Goal: Task Accomplishment & Management: Complete application form

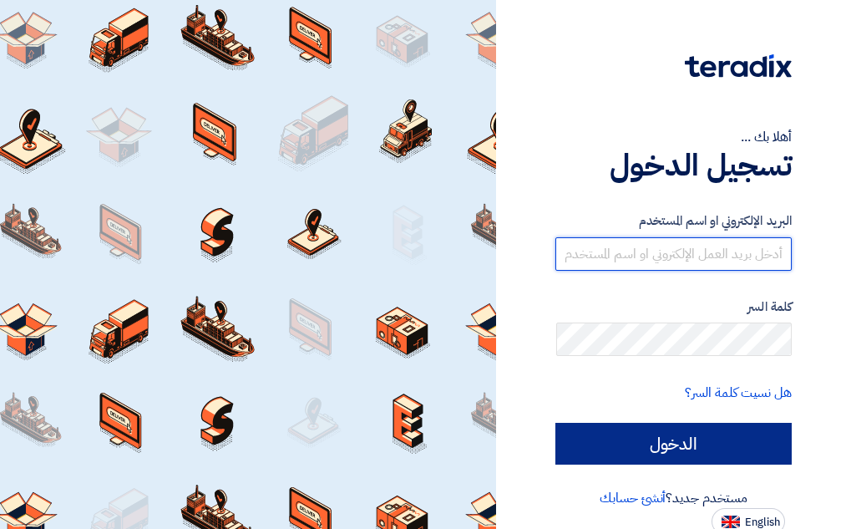
type input "[PERSON_NAME][EMAIL_ADDRESS][DOMAIN_NAME]"
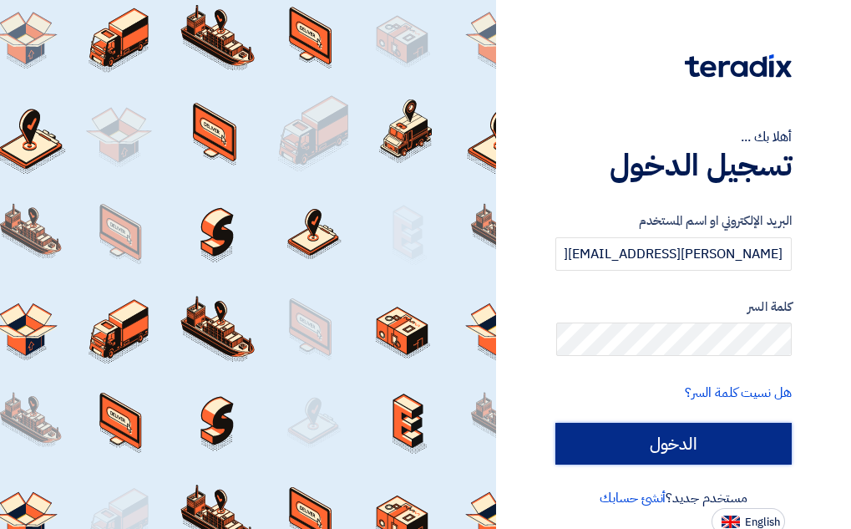
click at [644, 452] on input "الدخول" at bounding box center [674, 444] width 236 height 42
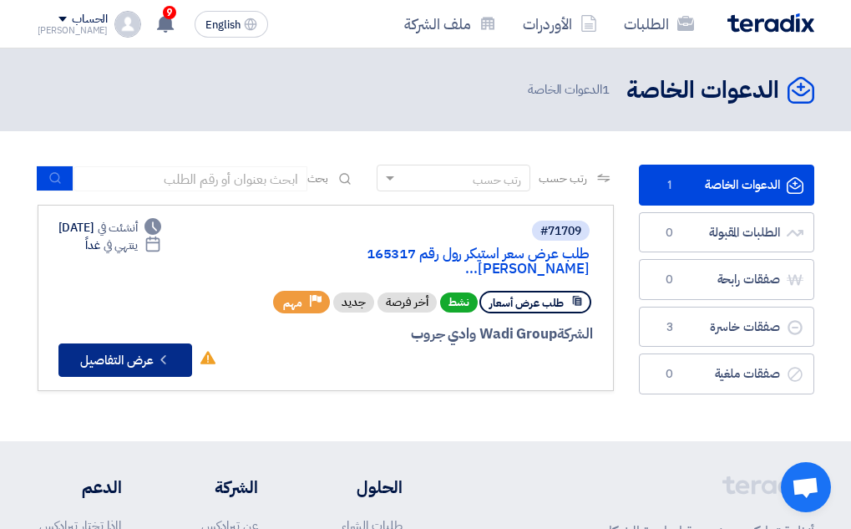
click at [119, 343] on button "Check details عرض التفاصيل" at bounding box center [125, 359] width 134 height 33
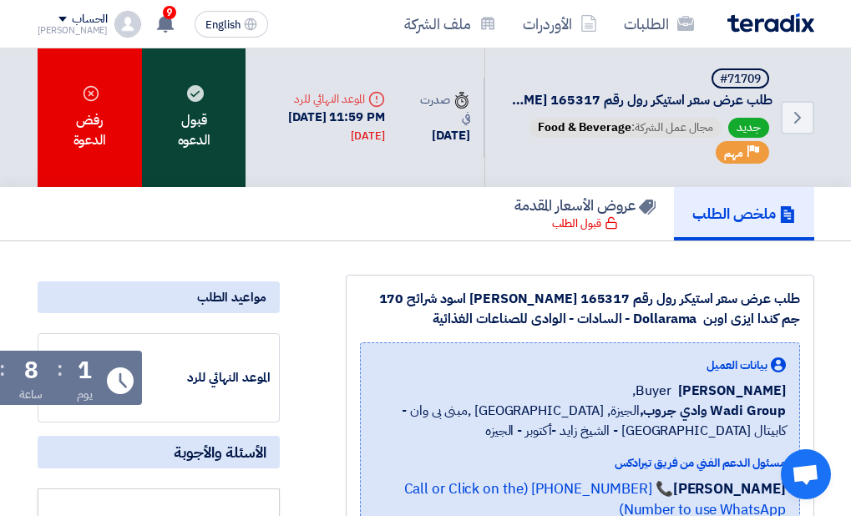
click at [180, 139] on div "قبول الدعوه" at bounding box center [194, 117] width 104 height 139
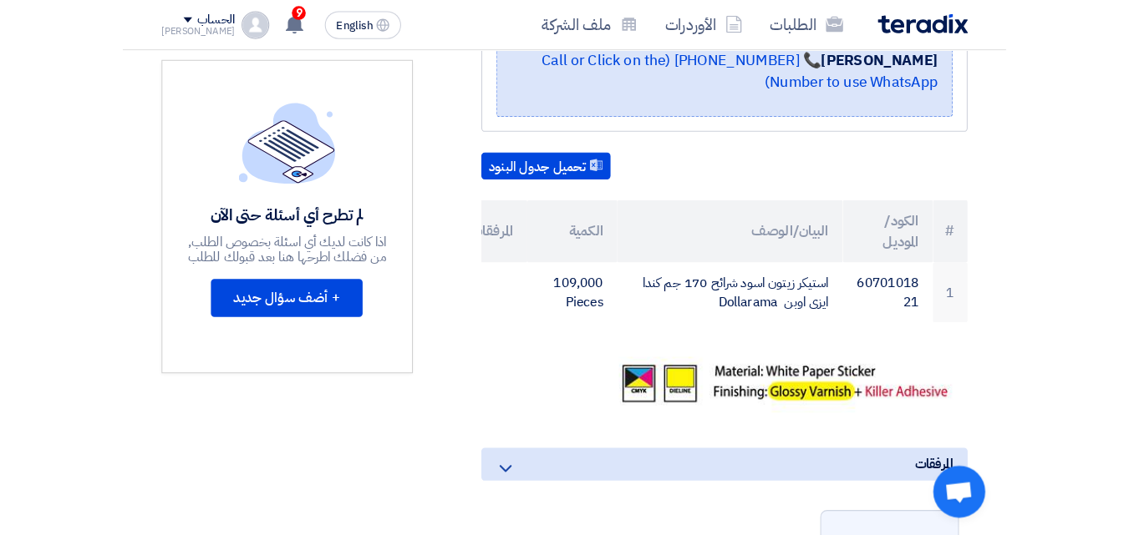
scroll to position [418, 0]
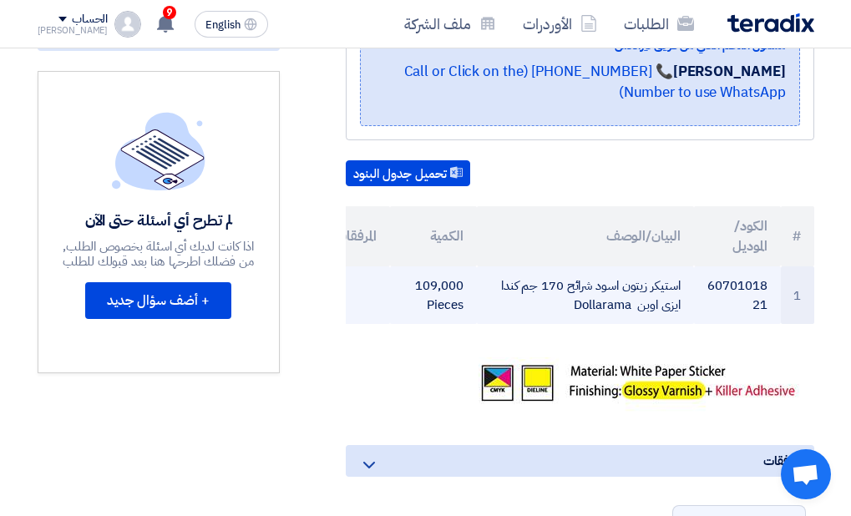
drag, startPoint x: 766, startPoint y: 302, endPoint x: 707, endPoint y: 291, distance: 60.3
click at [707, 291] on td "6070101821" at bounding box center [737, 295] width 87 height 58
drag, startPoint x: 760, startPoint y: 305, endPoint x: 708, endPoint y: 288, distance: 55.2
click at [708, 288] on td "6070101821" at bounding box center [737, 295] width 87 height 58
click at [728, 299] on td "6070101821" at bounding box center [737, 295] width 87 height 58
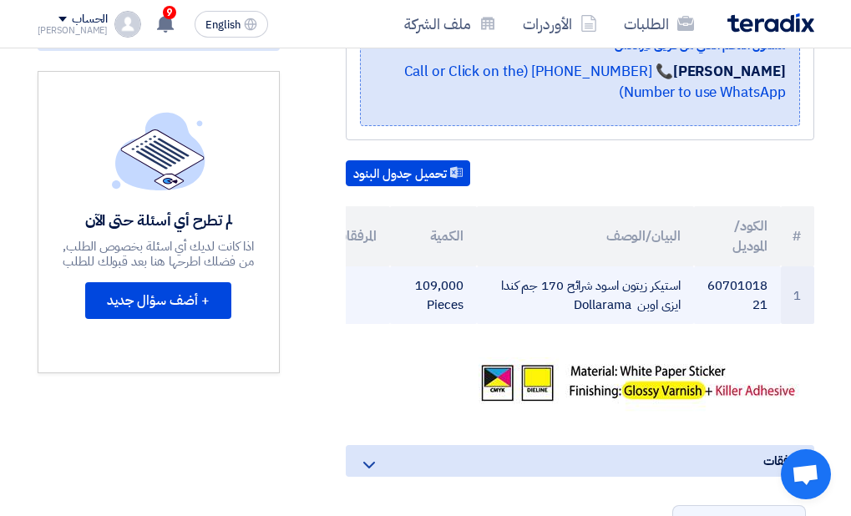
click at [728, 299] on td "6070101821" at bounding box center [737, 295] width 87 height 58
click at [738, 282] on td "6070101821" at bounding box center [737, 295] width 87 height 58
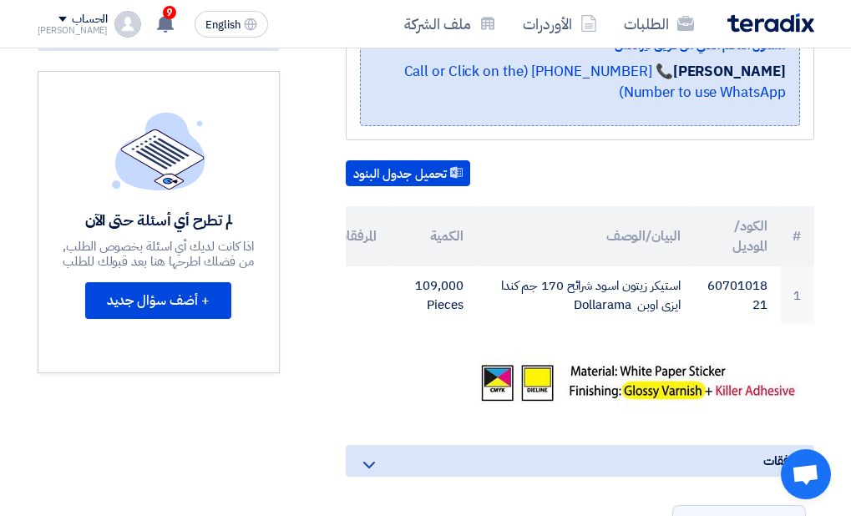
copy td "6070101821"
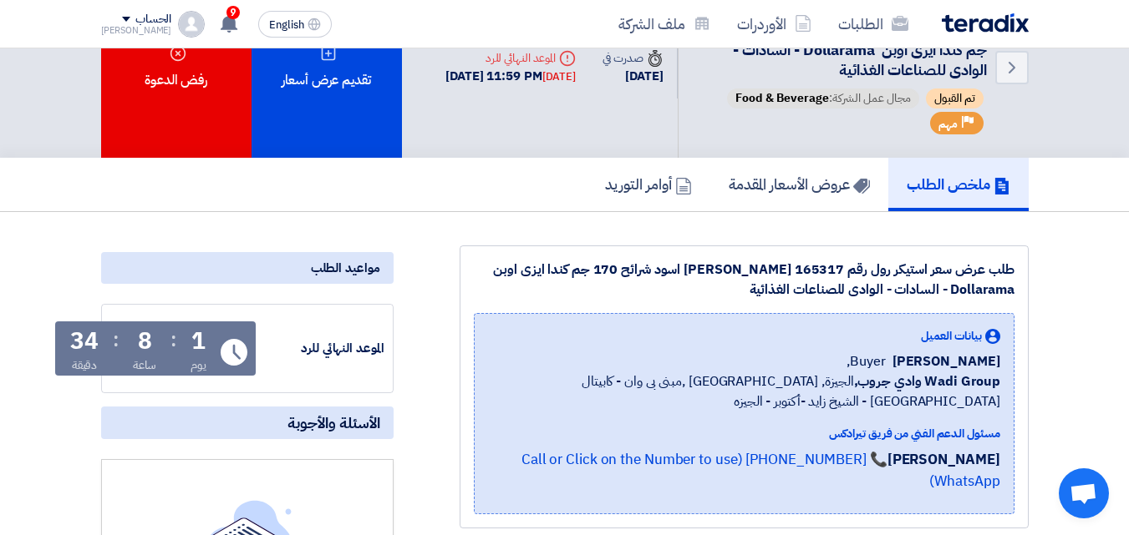
scroll to position [0, 0]
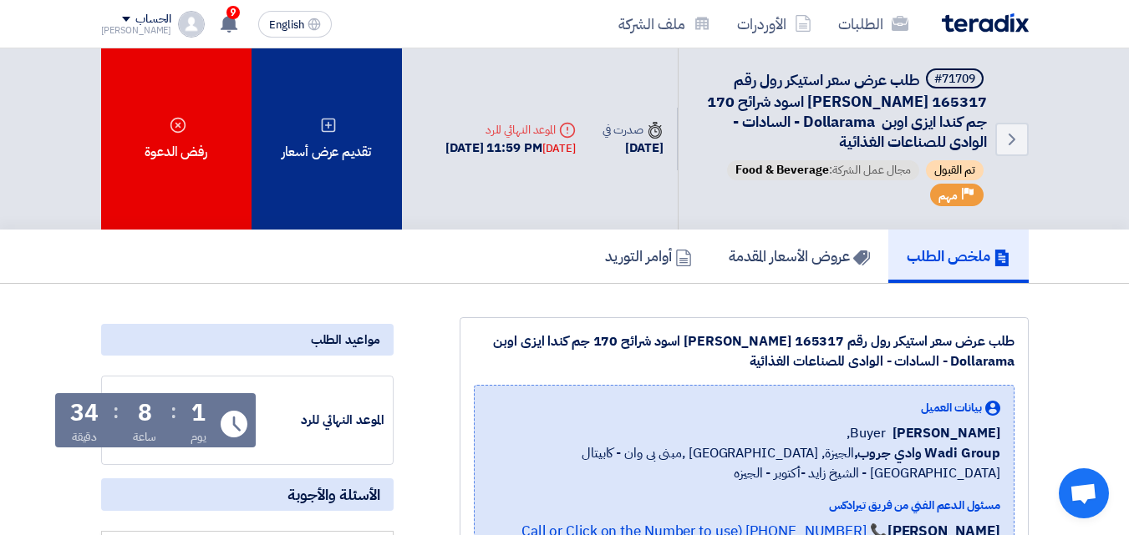
click at [307, 134] on div "تقديم عرض أسعار" at bounding box center [326, 138] width 150 height 181
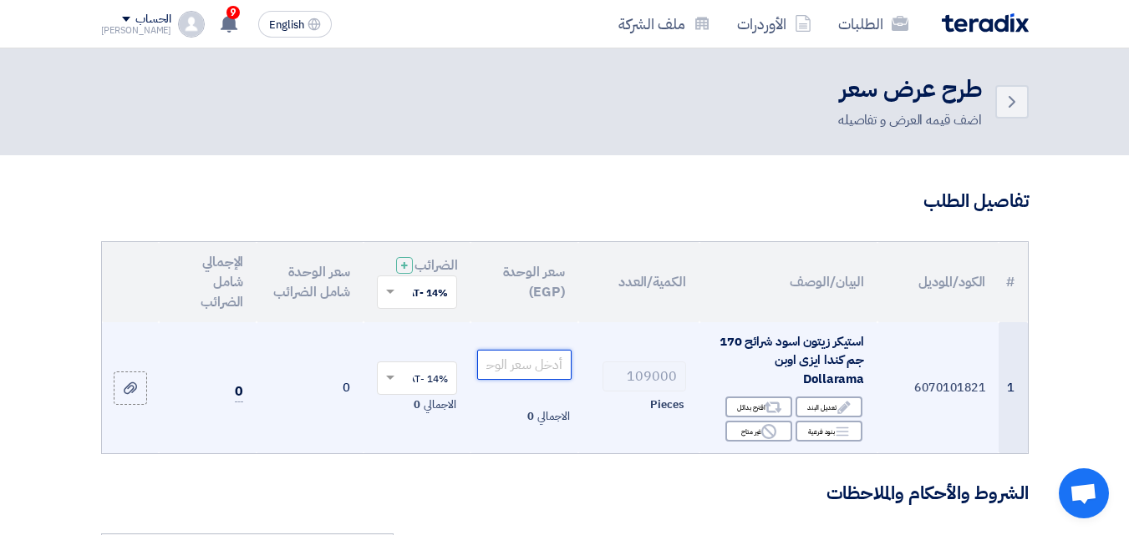
click at [536, 380] on input "number" at bounding box center [524, 365] width 94 height 30
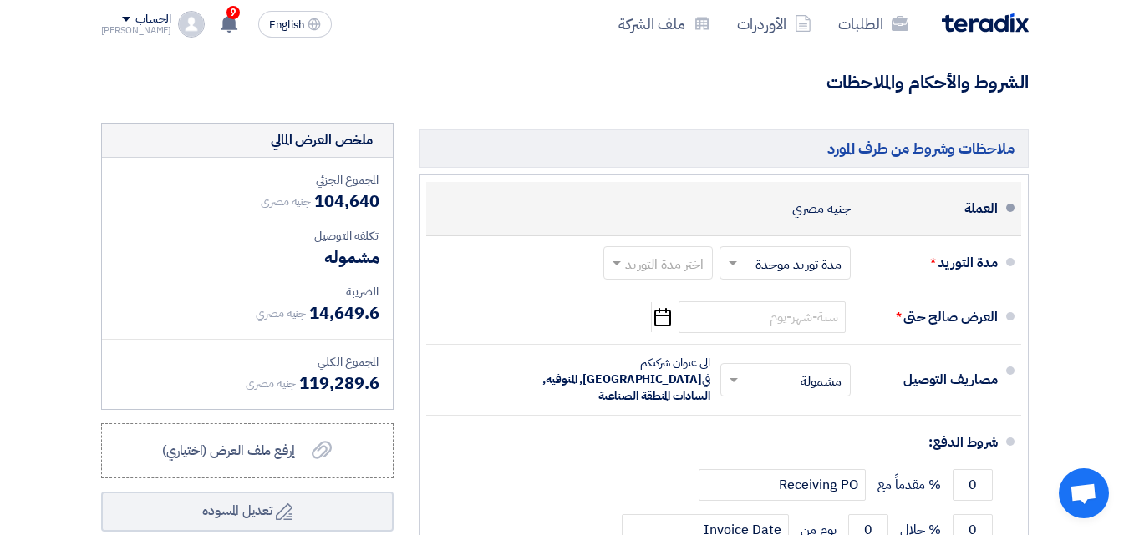
scroll to position [418, 0]
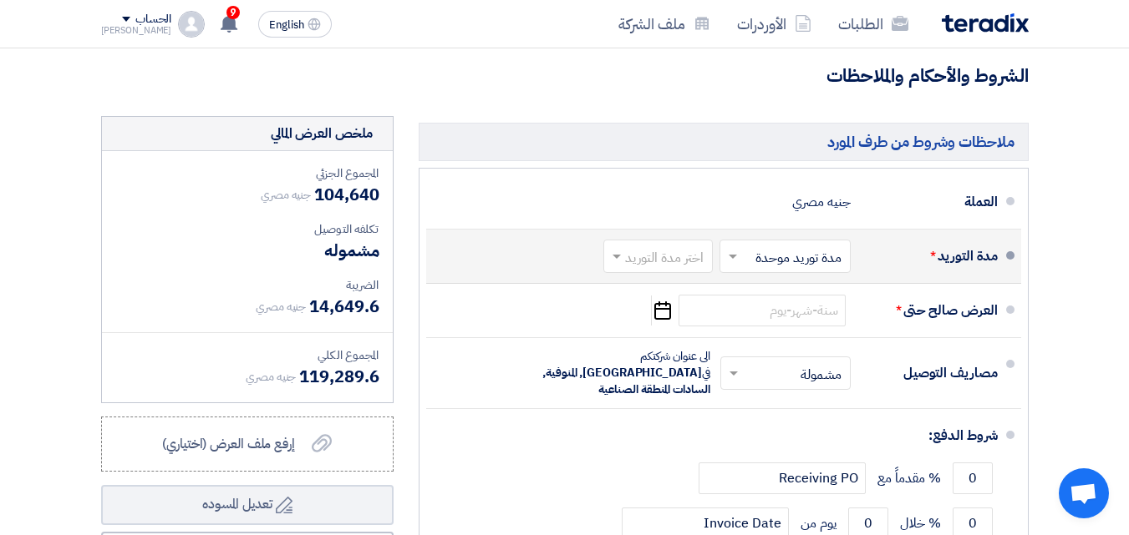
type input "0.96"
click at [801, 270] on input "text" at bounding box center [781, 258] width 123 height 24
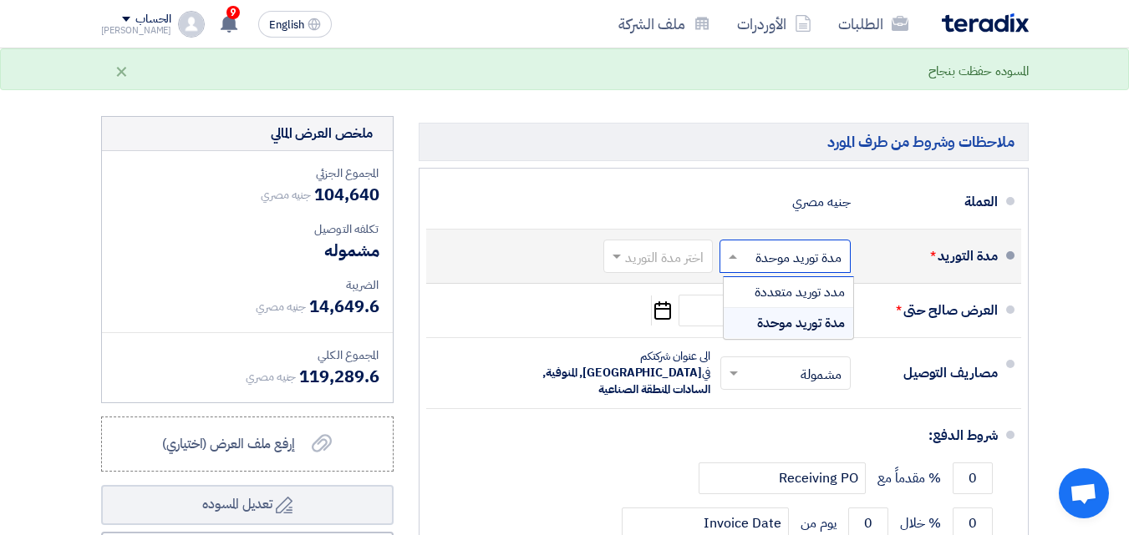
click at [690, 270] on input "text" at bounding box center [654, 258] width 101 height 24
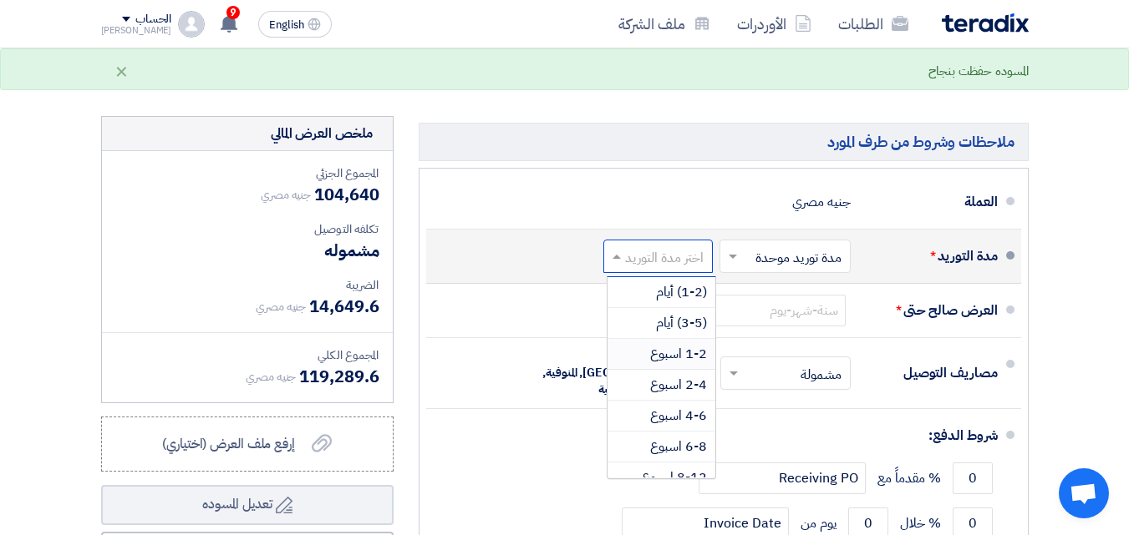
click at [688, 361] on span "1-2 اسبوع" at bounding box center [678, 354] width 57 height 20
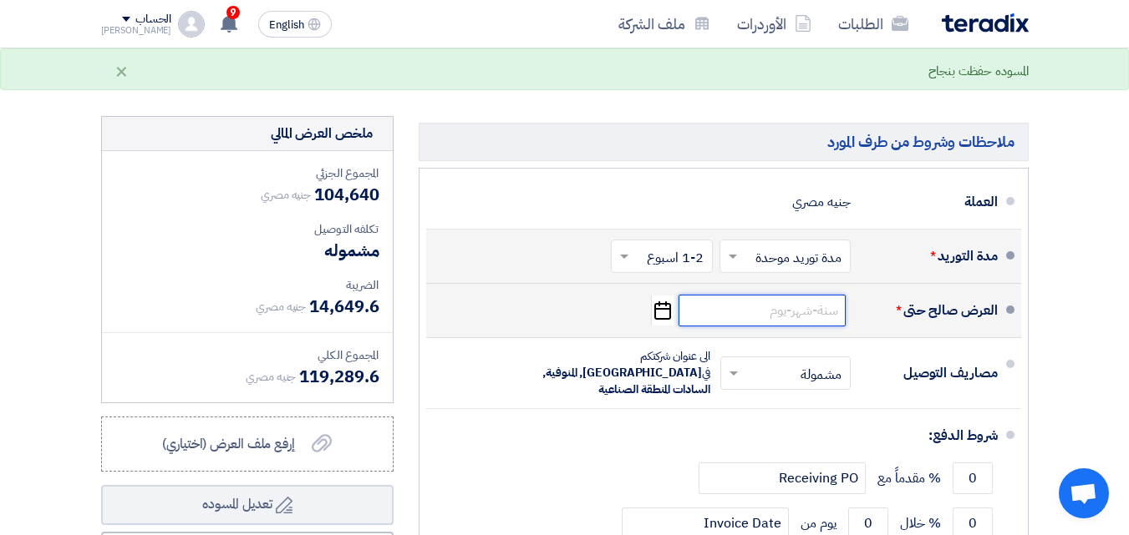
click at [753, 327] on input at bounding box center [761, 311] width 167 height 32
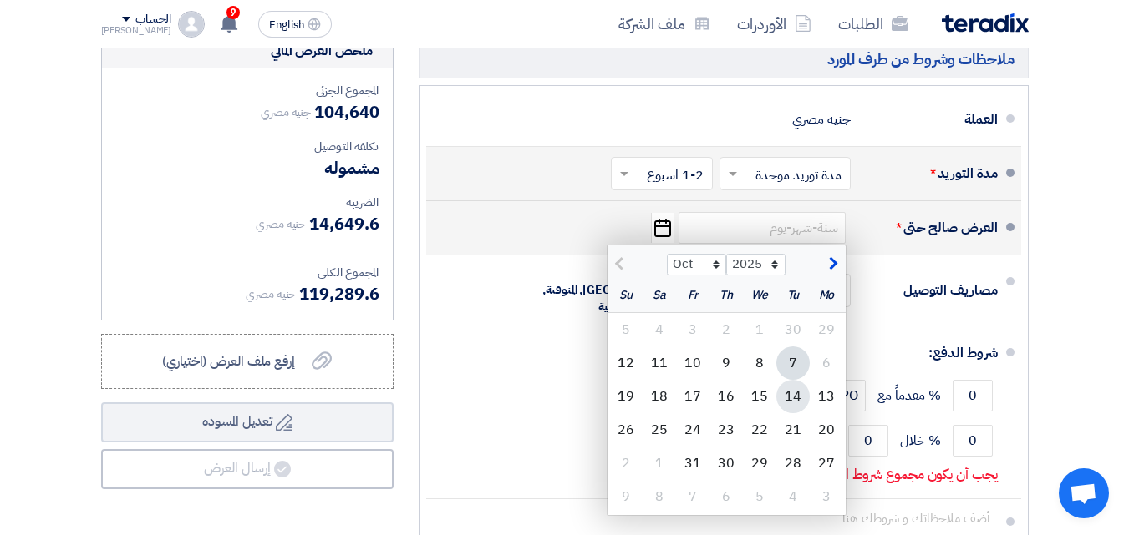
scroll to position [501, 0]
click at [823, 413] on div "13" at bounding box center [825, 395] width 33 height 33
type input "[DATE]"
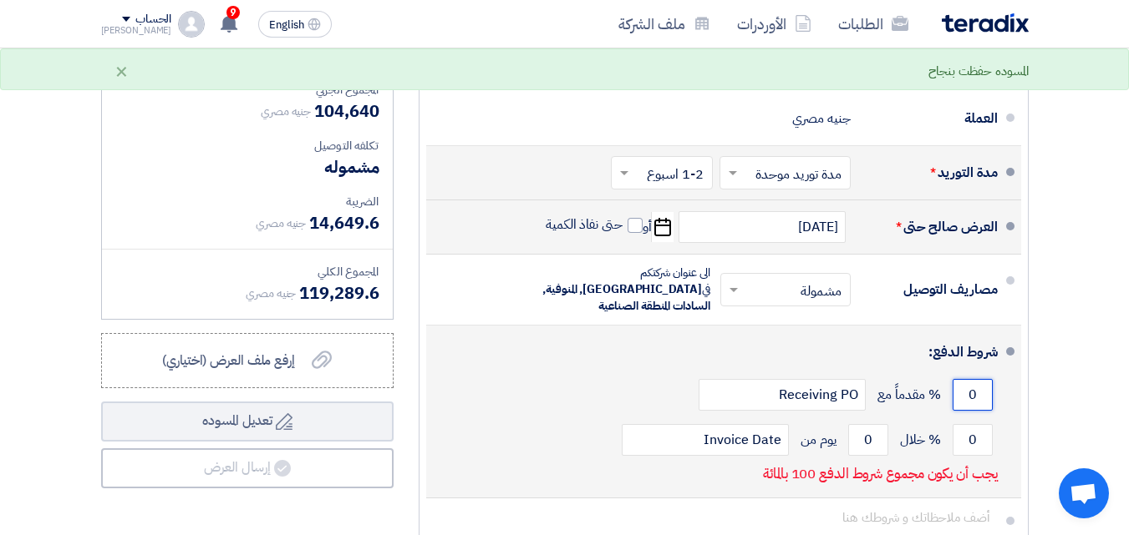
click at [850, 394] on input "0" at bounding box center [972, 395] width 40 height 32
type input "0"
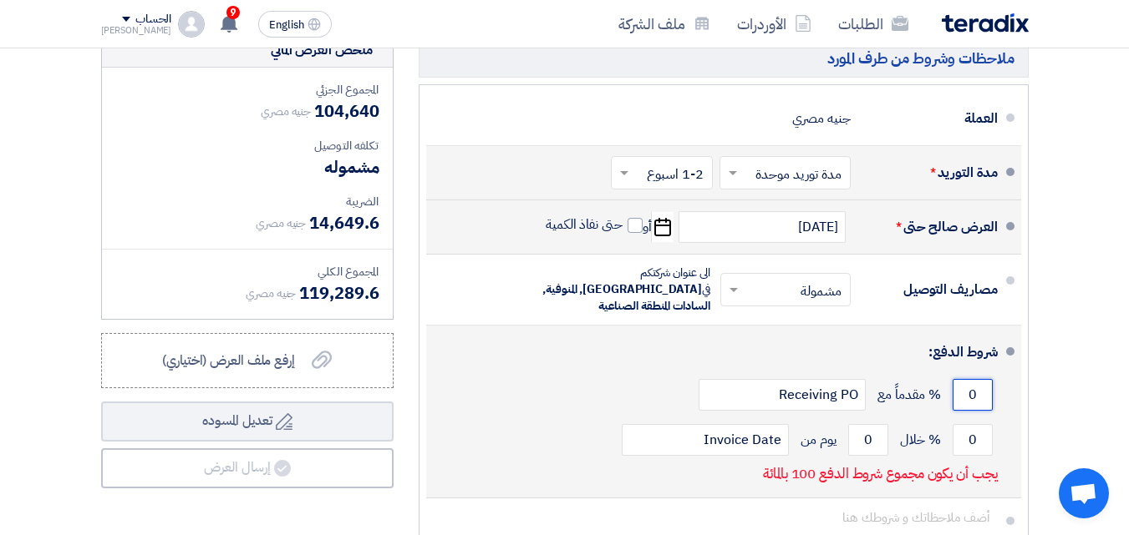
click at [850, 387] on input "0" at bounding box center [972, 395] width 40 height 32
type input "30"
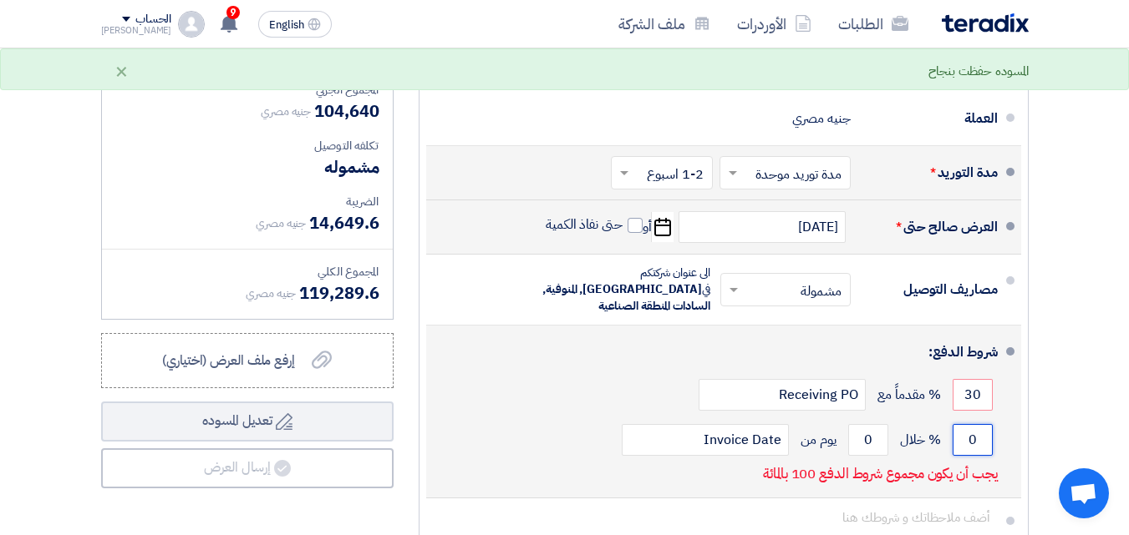
click at [850, 429] on input "0" at bounding box center [972, 440] width 40 height 32
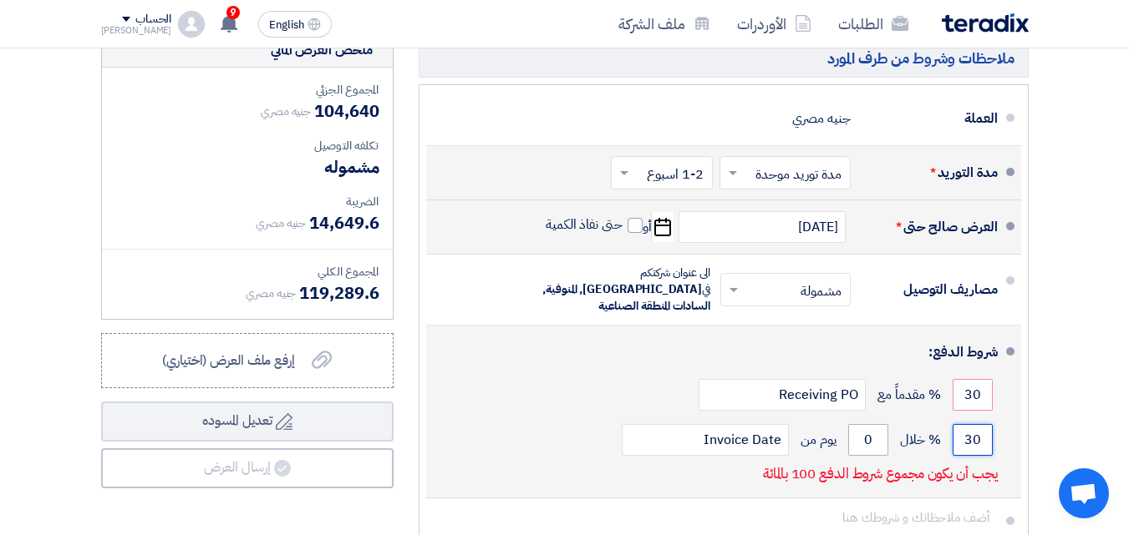
type input "30"
click at [850, 439] on input "0" at bounding box center [868, 440] width 40 height 32
click at [850, 434] on input "0" at bounding box center [868, 440] width 40 height 32
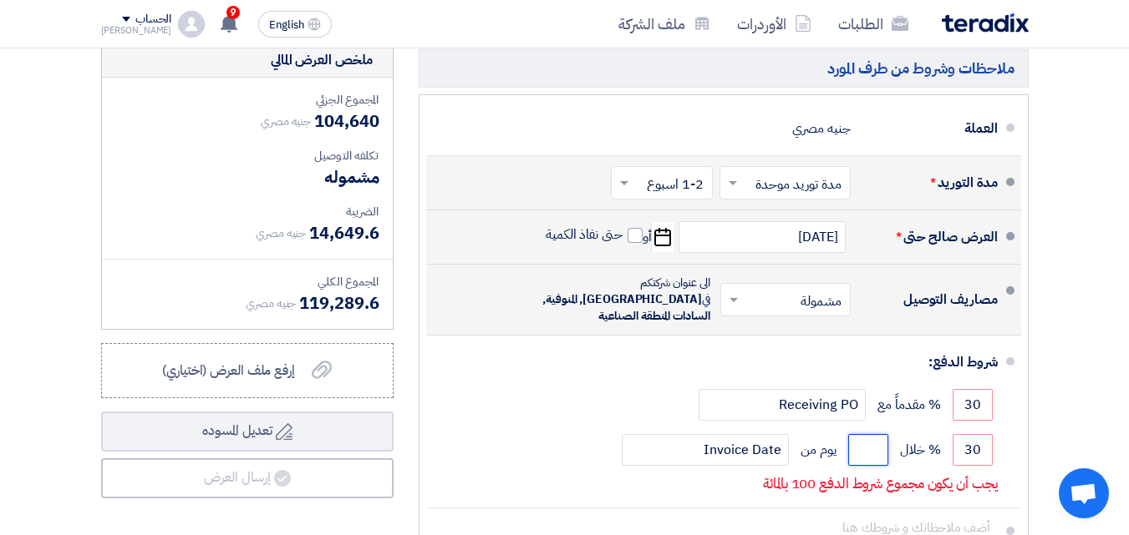
scroll to position [585, 0]
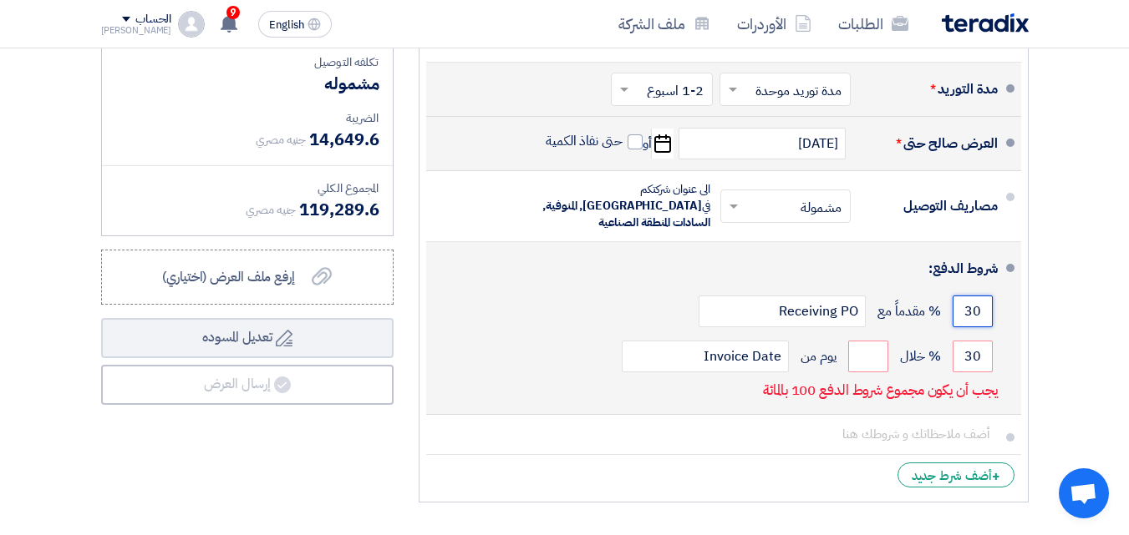
click at [850, 317] on input "30" at bounding box center [972, 312] width 40 height 32
click at [850, 307] on input "30" at bounding box center [972, 312] width 40 height 32
type input "3"
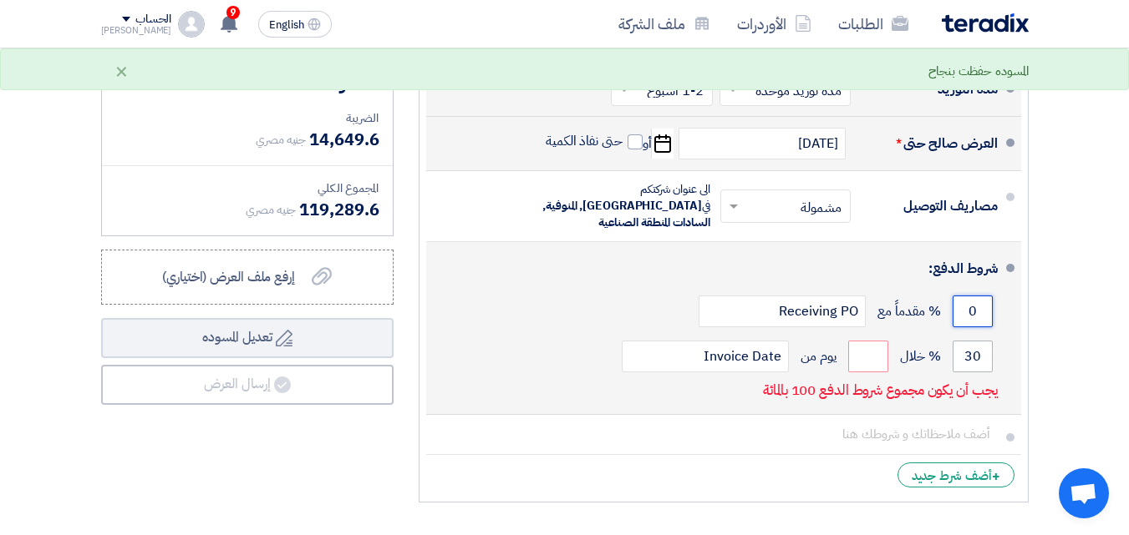
type input "0"
click at [850, 348] on input "30" at bounding box center [972, 357] width 40 height 32
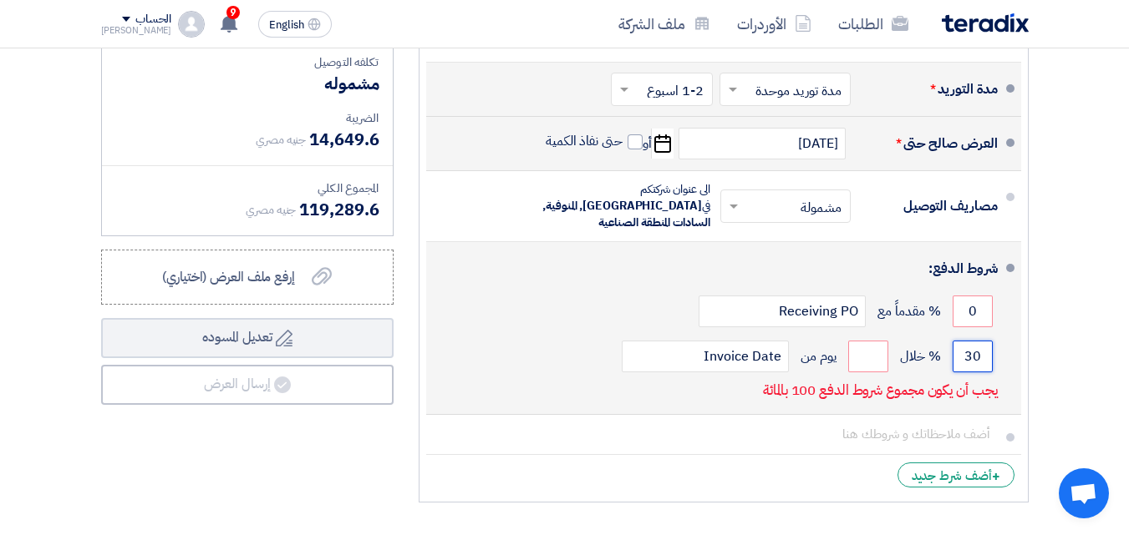
type input "3"
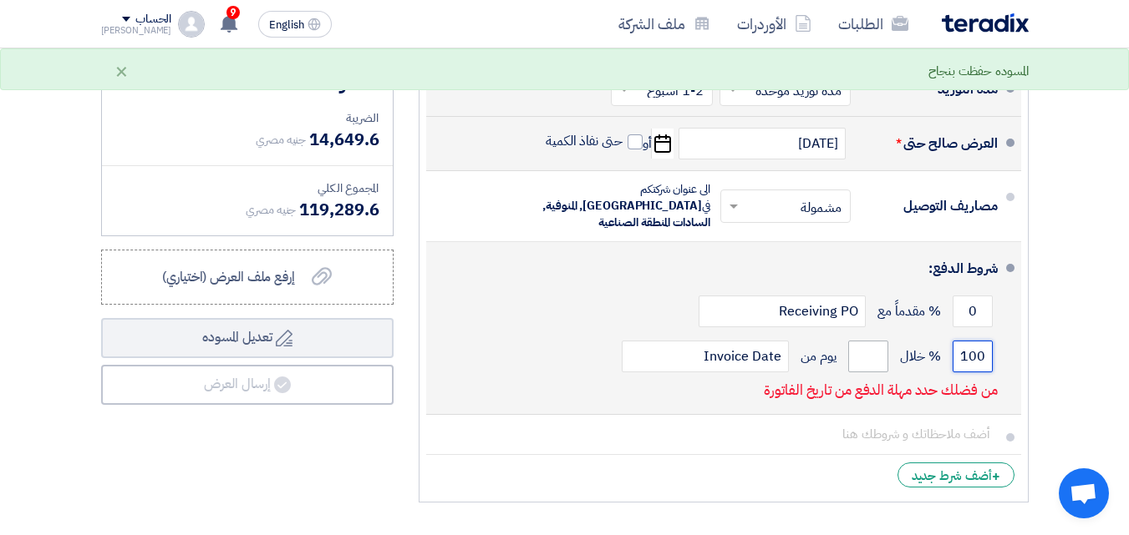
type input "100"
click at [850, 358] on input "number" at bounding box center [868, 357] width 40 height 32
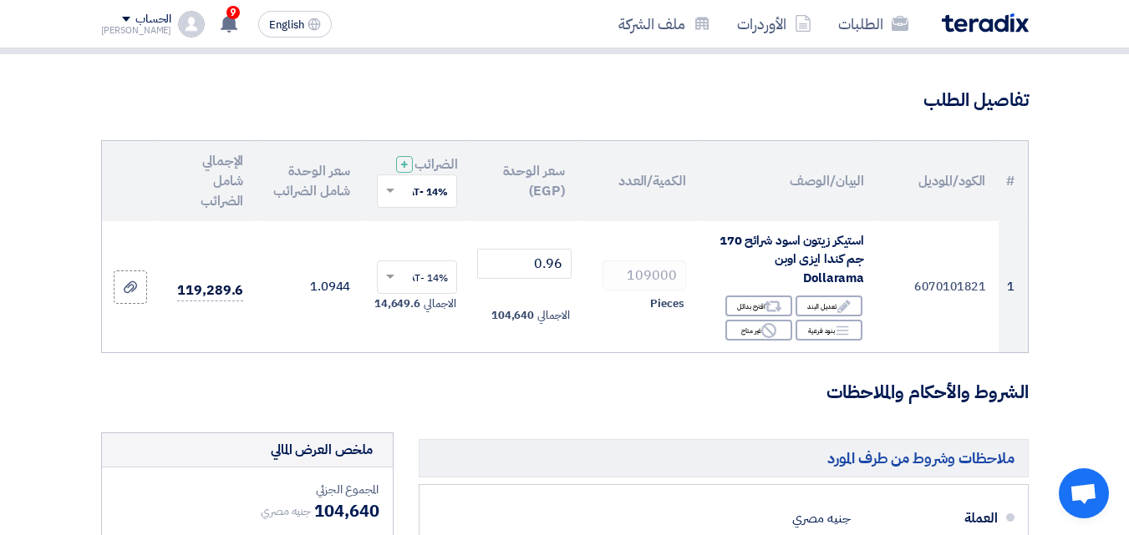
scroll to position [0, 0]
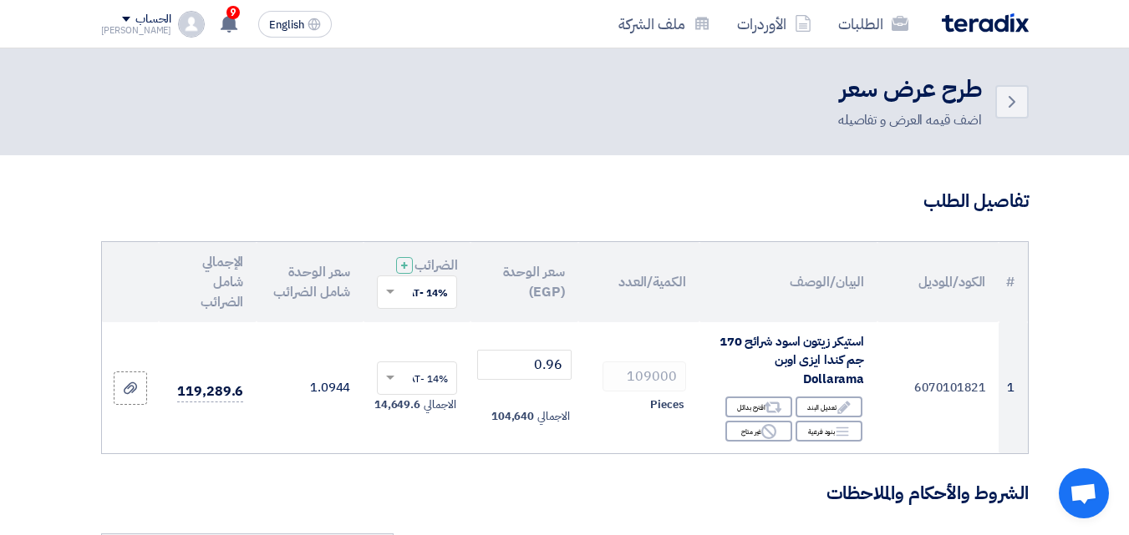
type input "30"
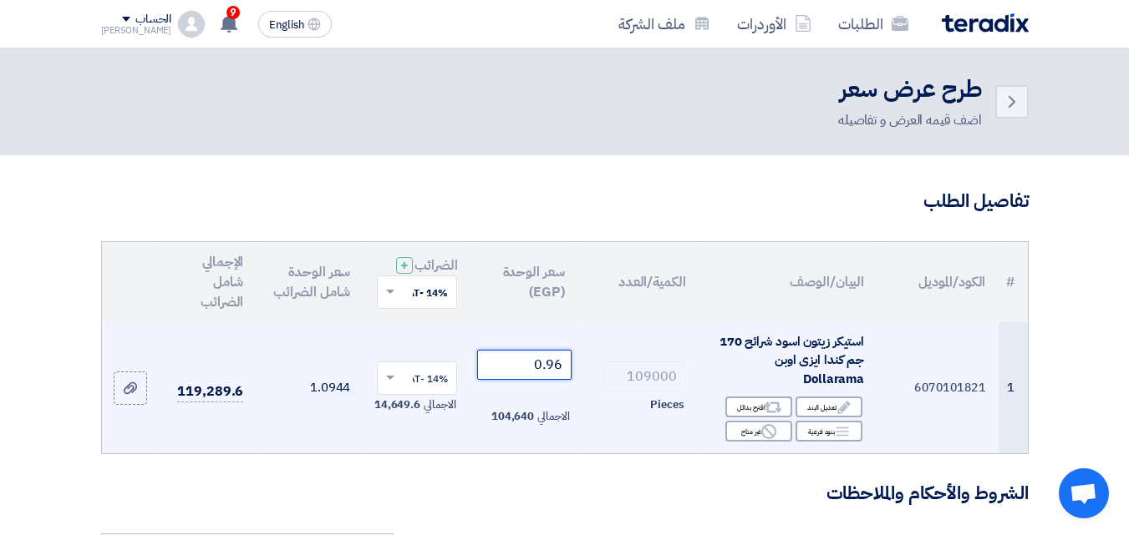
click at [522, 380] on input "0.96" at bounding box center [524, 365] width 94 height 30
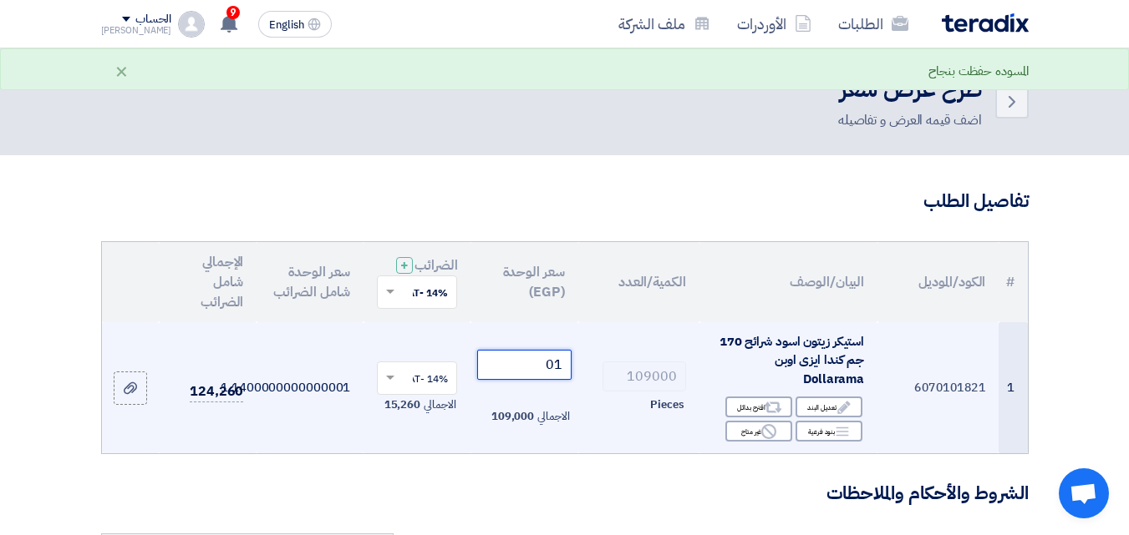
type input "0"
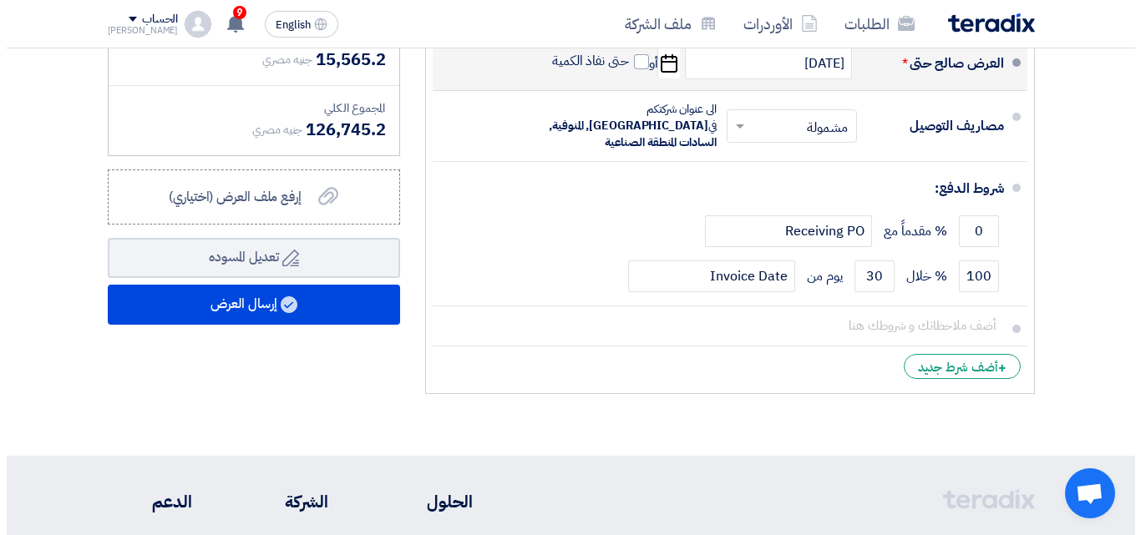
scroll to position [668, 0]
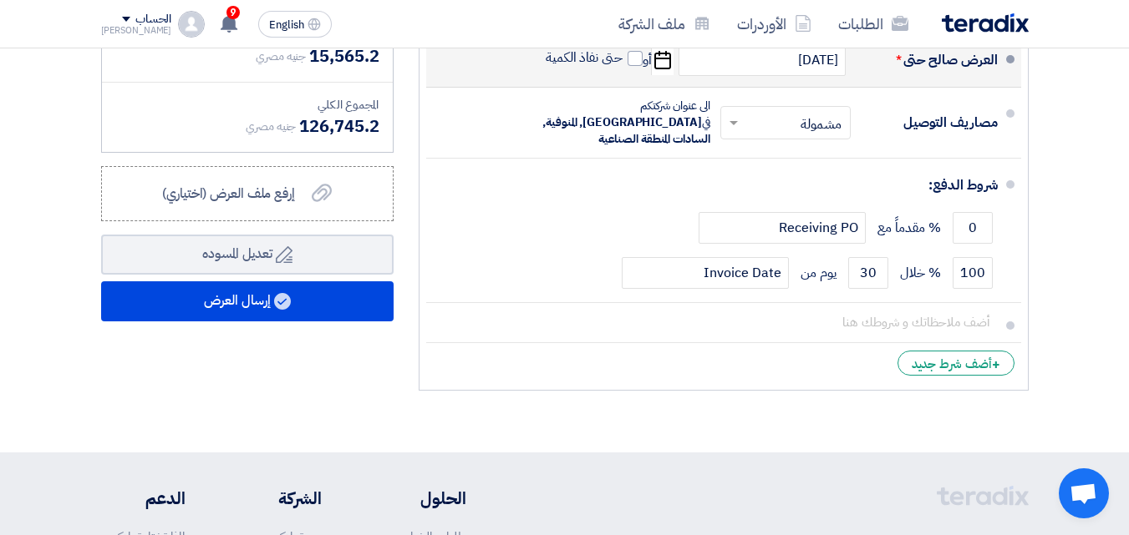
type input "1.02"
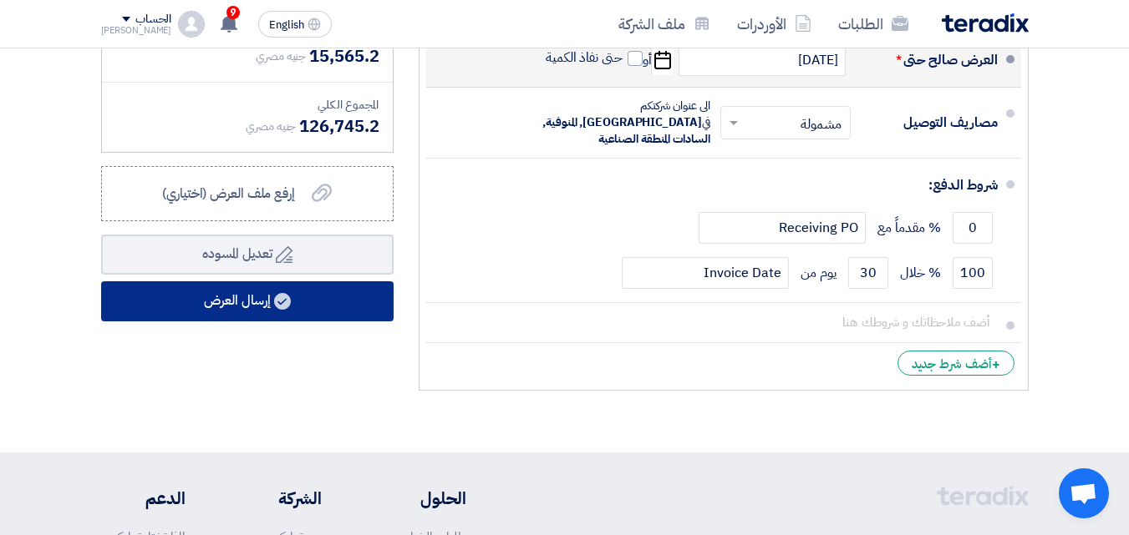
click at [305, 322] on button "إرسال العرض" at bounding box center [247, 302] width 292 height 40
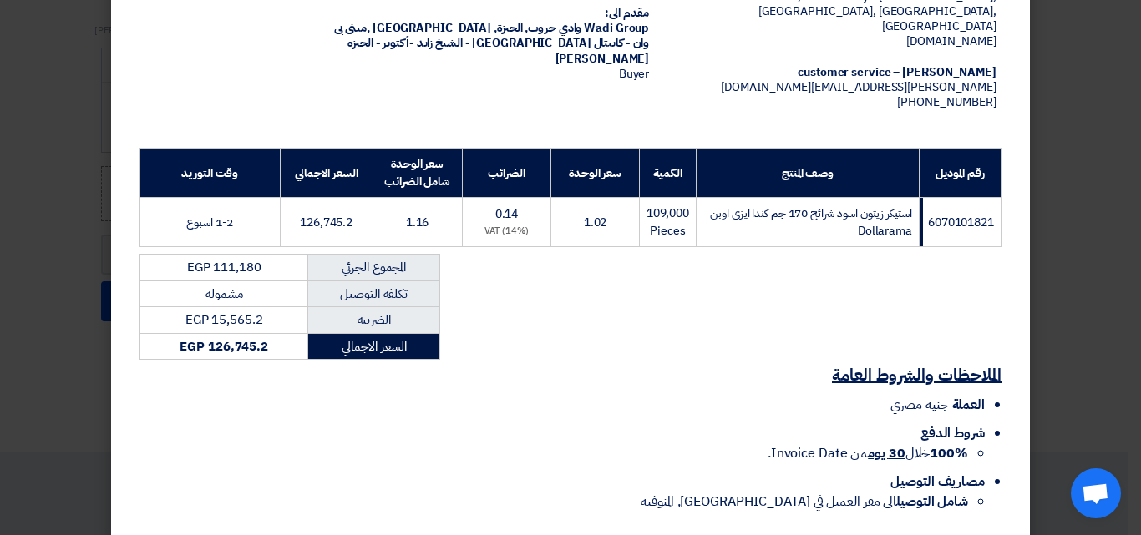
scroll to position [203, 0]
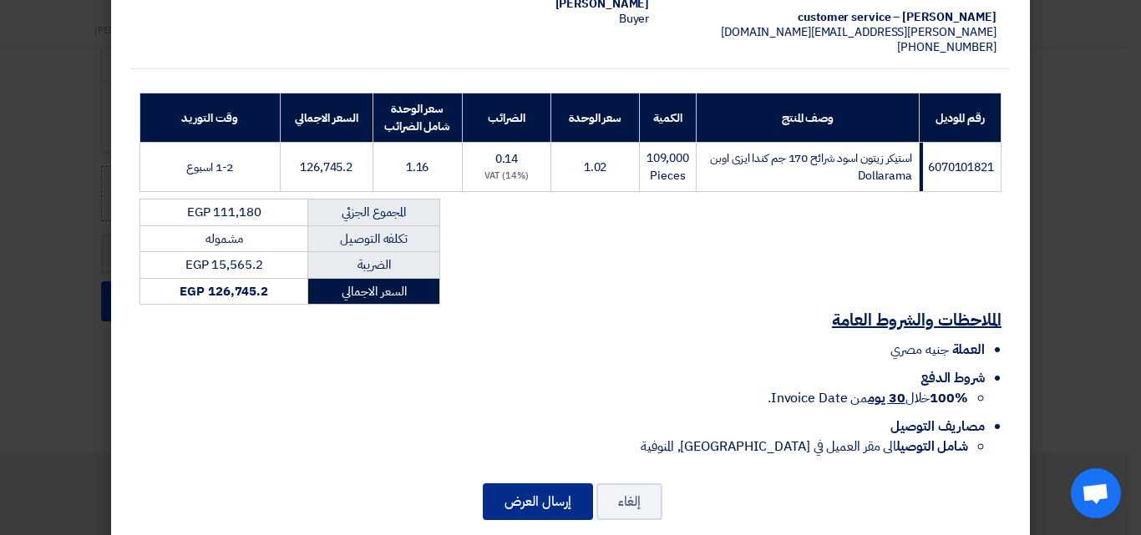
click at [545, 484] on button "إرسال العرض" at bounding box center [538, 502] width 110 height 37
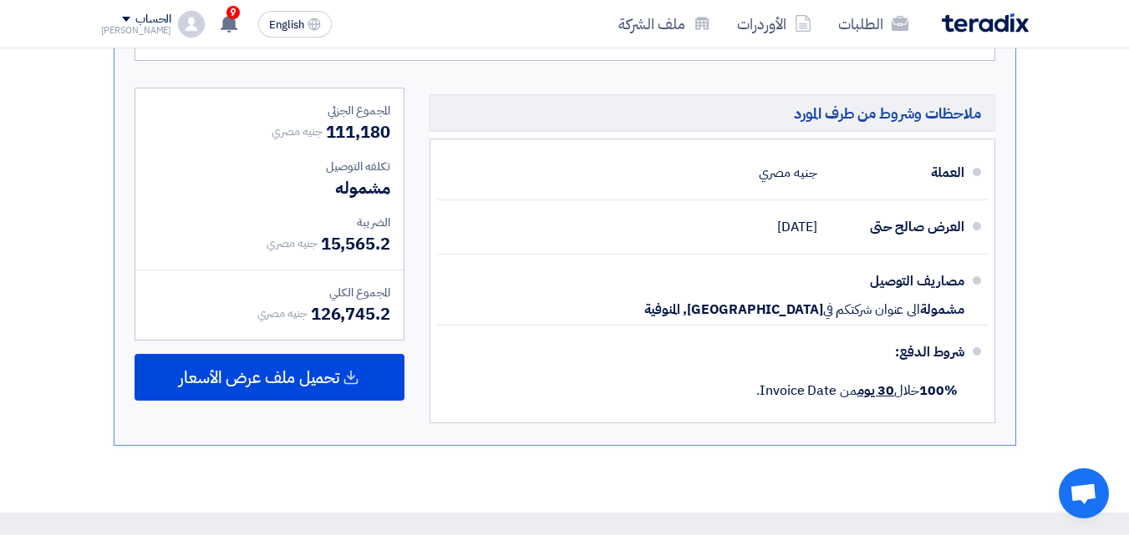
scroll to position [709, 0]
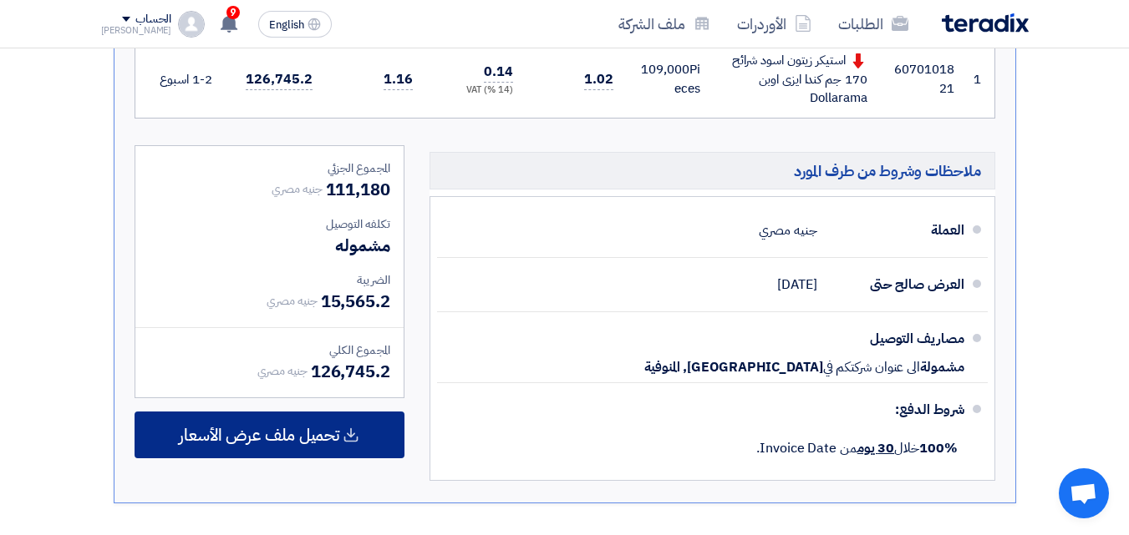
click at [288, 419] on div "تحميل ملف عرض الأسعار" at bounding box center [269, 435] width 270 height 47
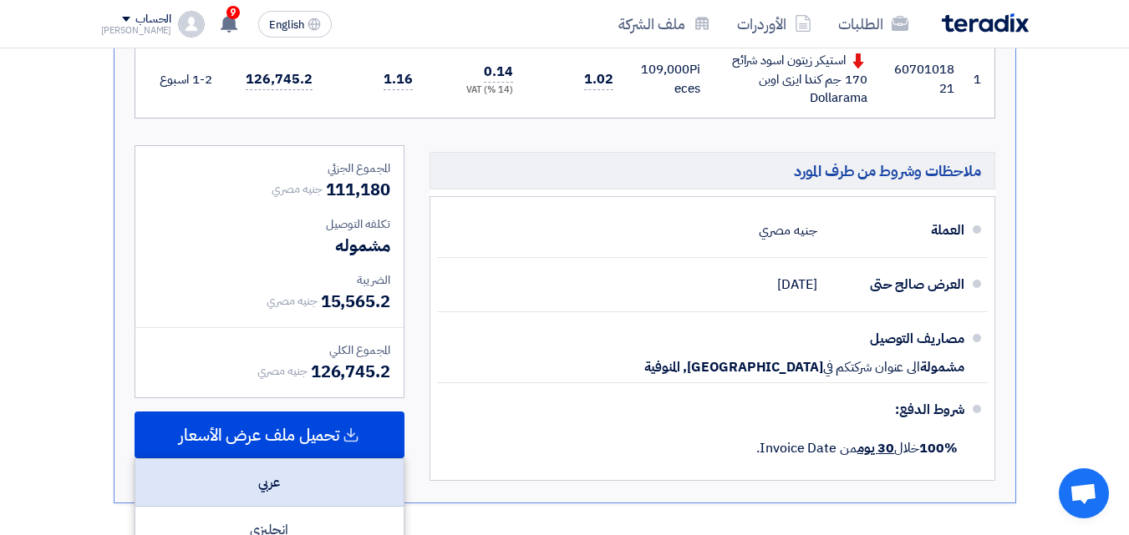
click at [352, 473] on div "عربي" at bounding box center [269, 483] width 268 height 48
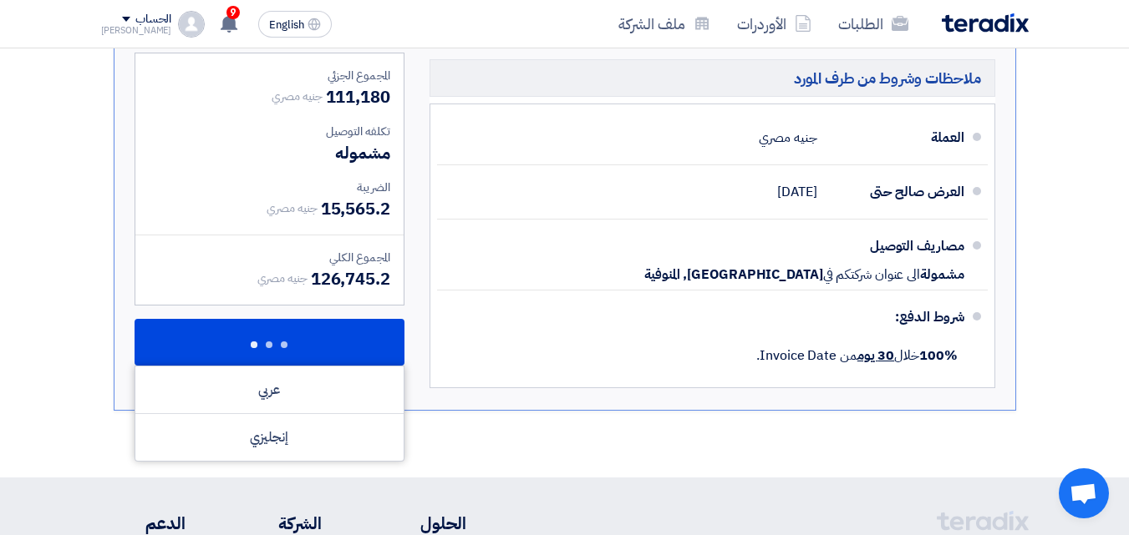
scroll to position [876, 0]
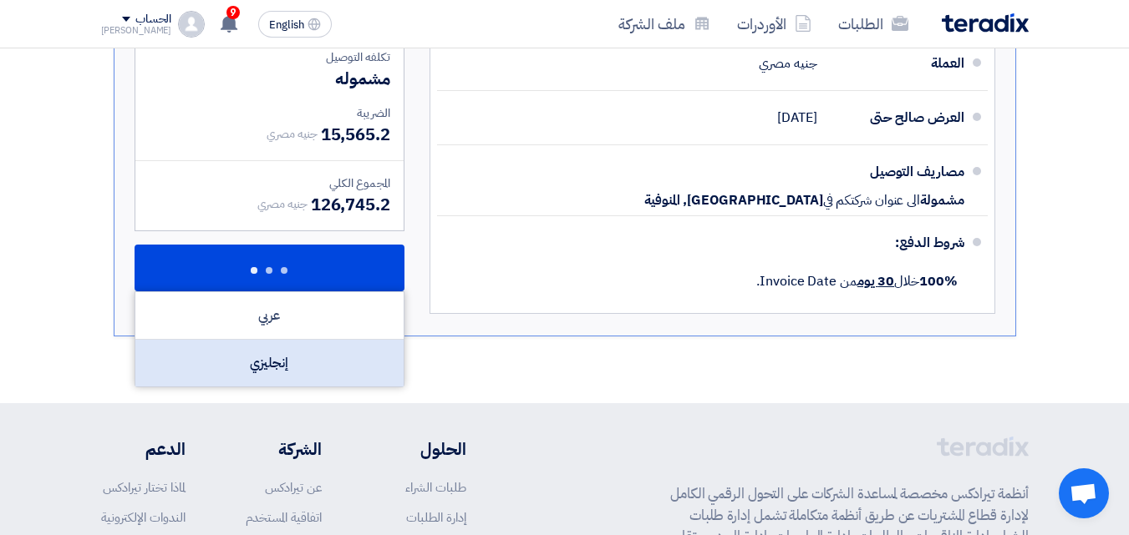
click at [316, 358] on div "إنجليزي" at bounding box center [269, 363] width 268 height 47
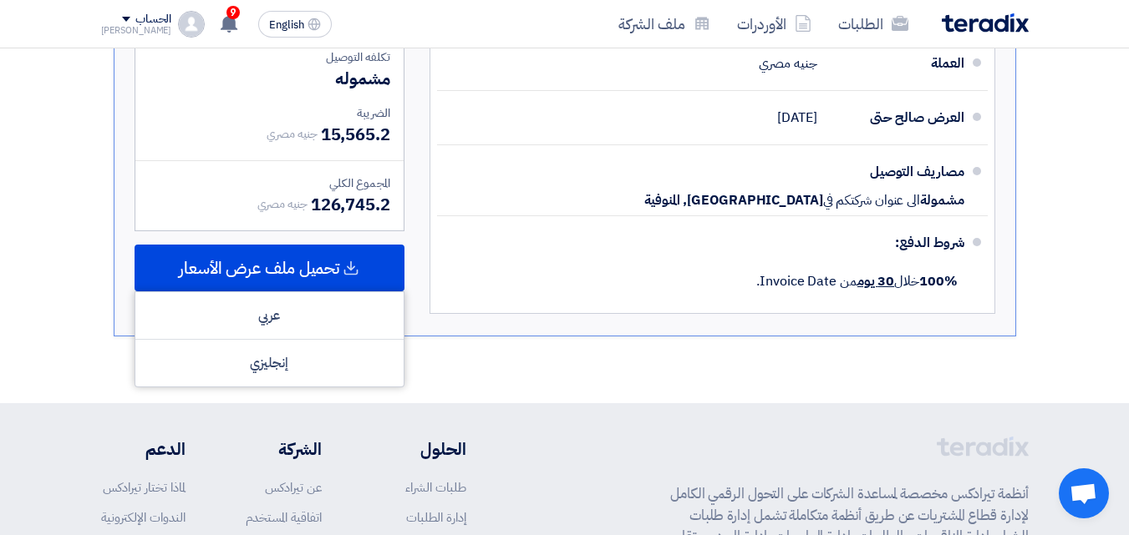
scroll to position [709, 0]
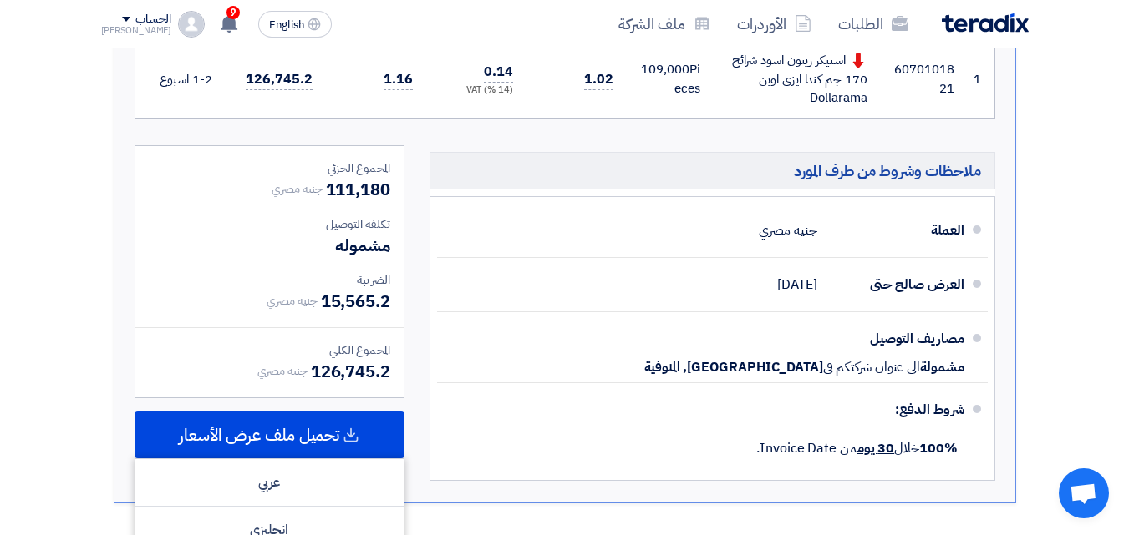
click at [850, 171] on section "تقديم عرض سعر عرض غير منافس نسخة 1 أخر تحديث [DATE] 3:37 PM Offer is Seen لم يت…" at bounding box center [564, 73] width 1129 height 996
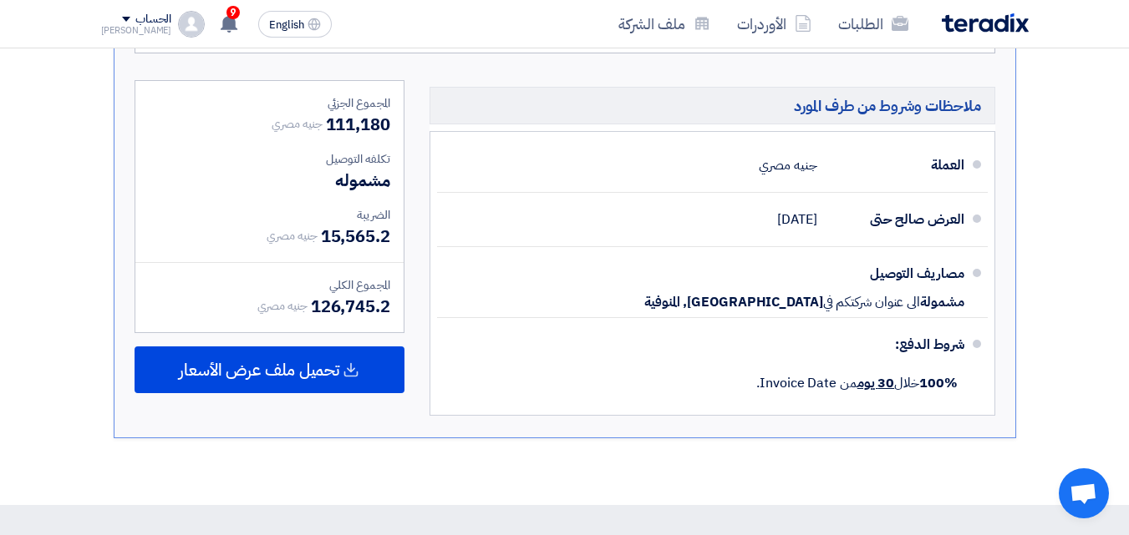
scroll to position [793, 0]
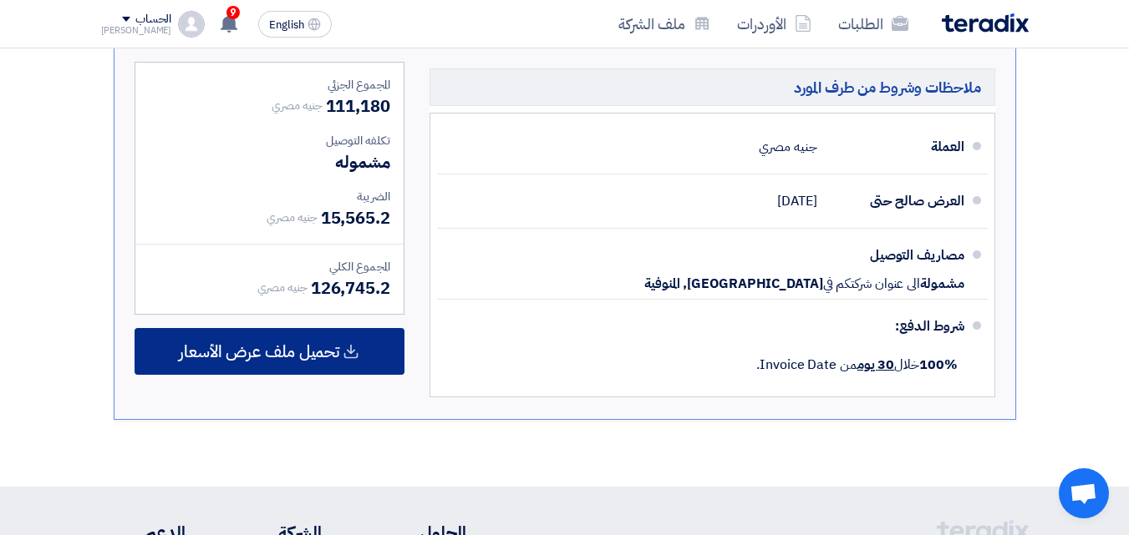
drag, startPoint x: 289, startPoint y: 353, endPoint x: 288, endPoint y: 364, distance: 11.7
click at [290, 355] on span "تحميل ملف عرض الأسعار" at bounding box center [259, 351] width 160 height 15
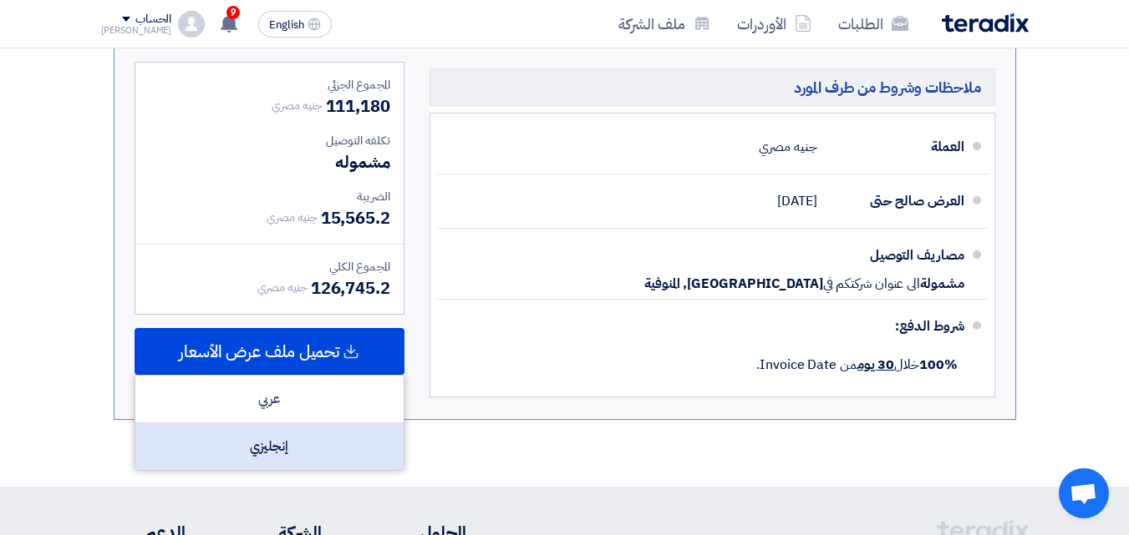
click at [304, 437] on div "إنجليزي" at bounding box center [269, 447] width 268 height 47
